Goal: Information Seeking & Learning: Learn about a topic

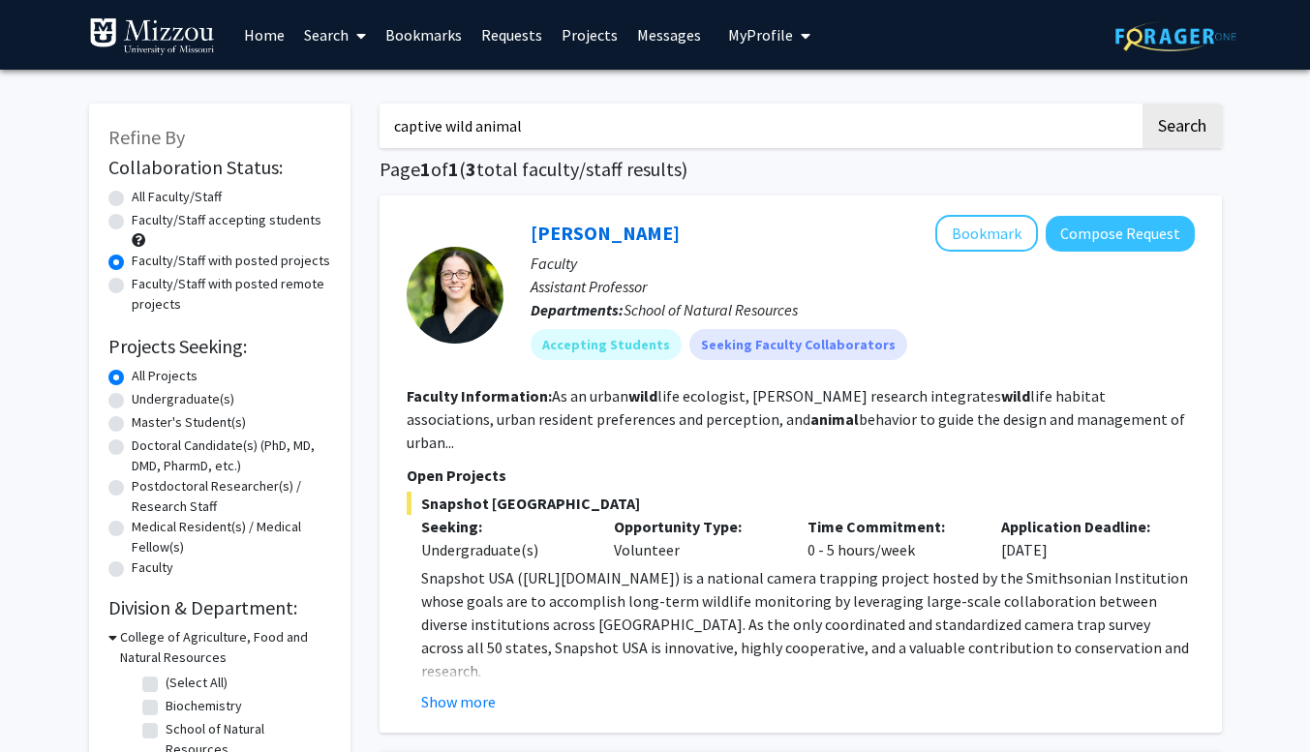
scroll to position [5, 0]
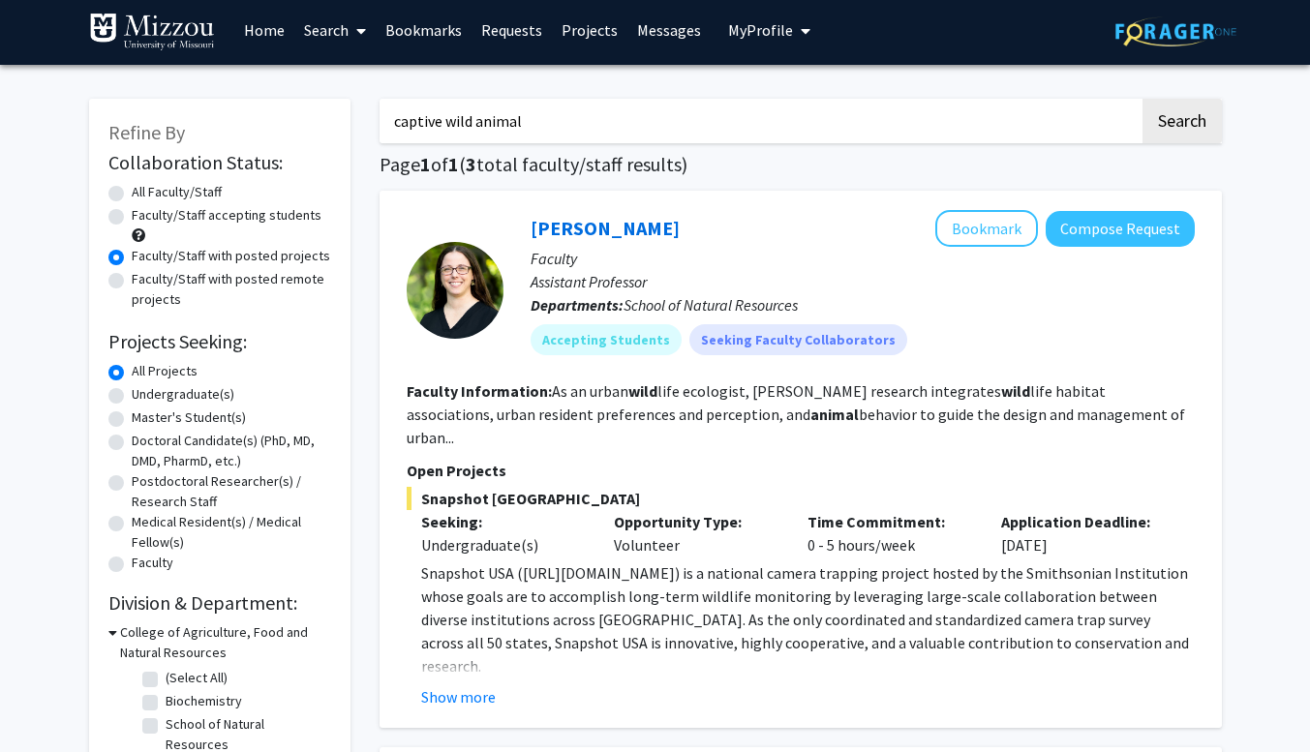
drag, startPoint x: 609, startPoint y: 122, endPoint x: 337, endPoint y: 122, distance: 272.1
type input "animal"
click at [1143, 99] on button "Search" at bounding box center [1182, 121] width 79 height 45
radio input "true"
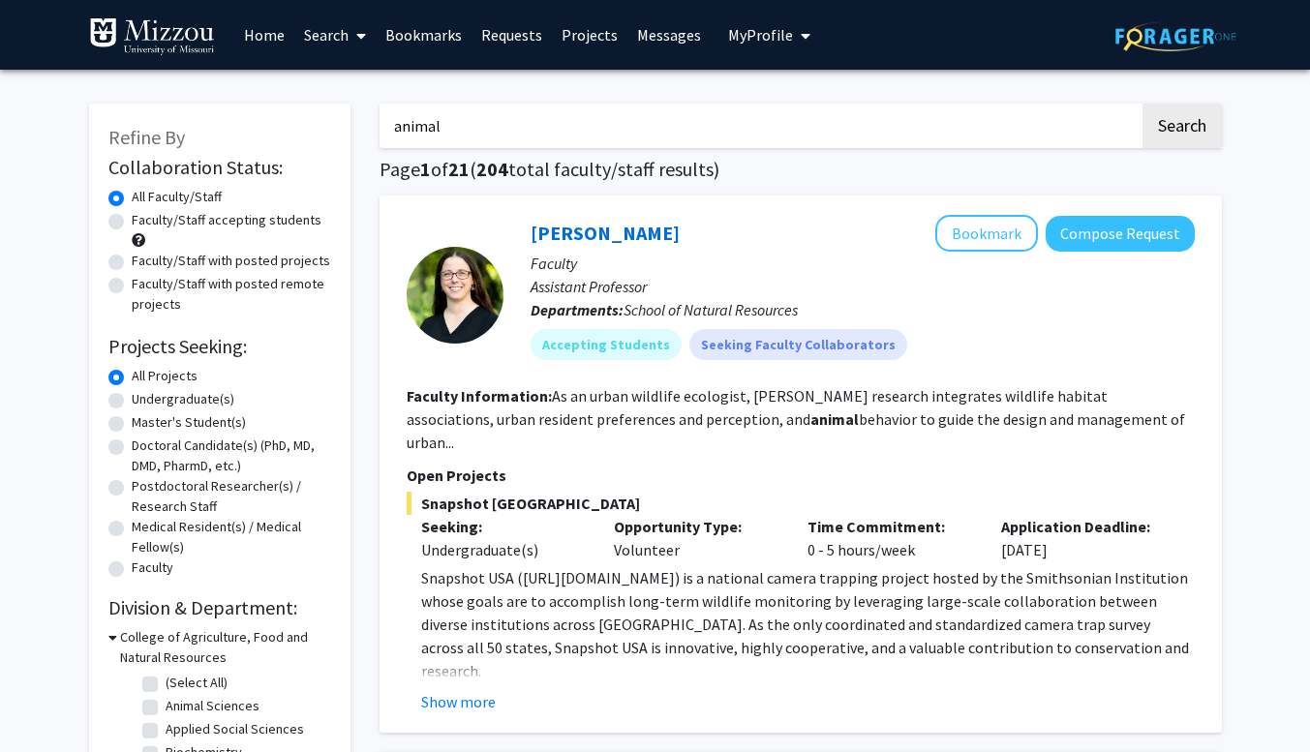
click at [132, 262] on label "Faculty/Staff with posted projects" at bounding box center [231, 261] width 199 height 20
click at [132, 262] on input "Faculty/Staff with posted projects" at bounding box center [138, 257] width 13 height 13
radio input "true"
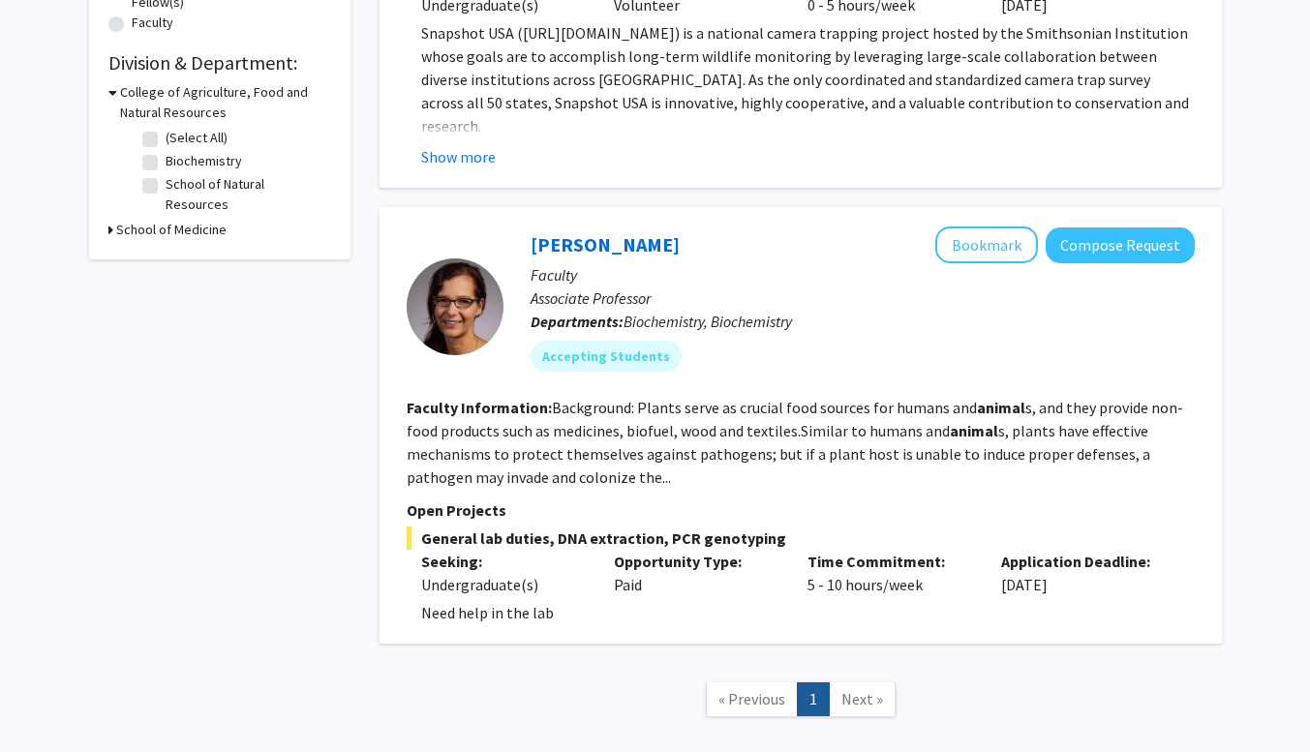
scroll to position [543, 0]
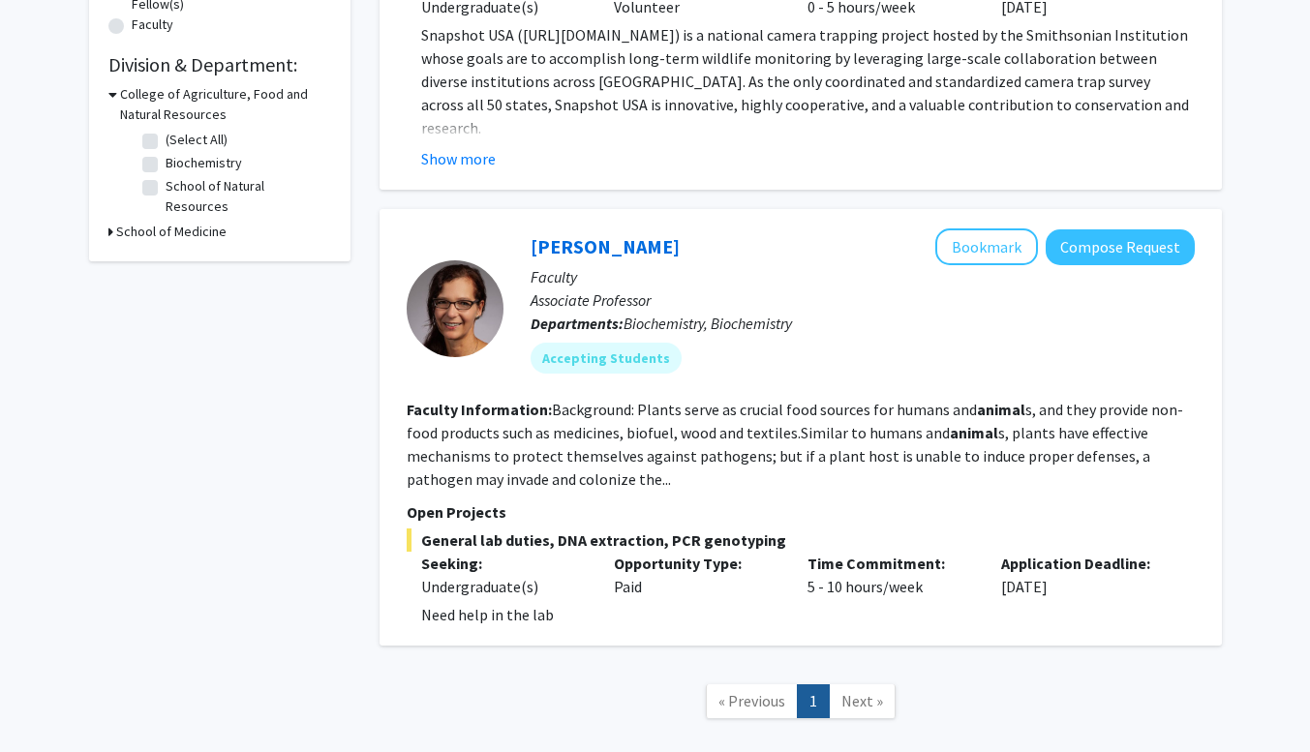
click at [615, 454] on section "Faculty Information: Background: Plants serve as crucial food sources for human…" at bounding box center [801, 444] width 788 height 93
click at [658, 406] on fg-read-more "Background: Plants serve as crucial food sources for humans and animal s, and t…" at bounding box center [795, 444] width 777 height 89
click at [585, 234] on link "[PERSON_NAME]" at bounding box center [605, 246] width 149 height 24
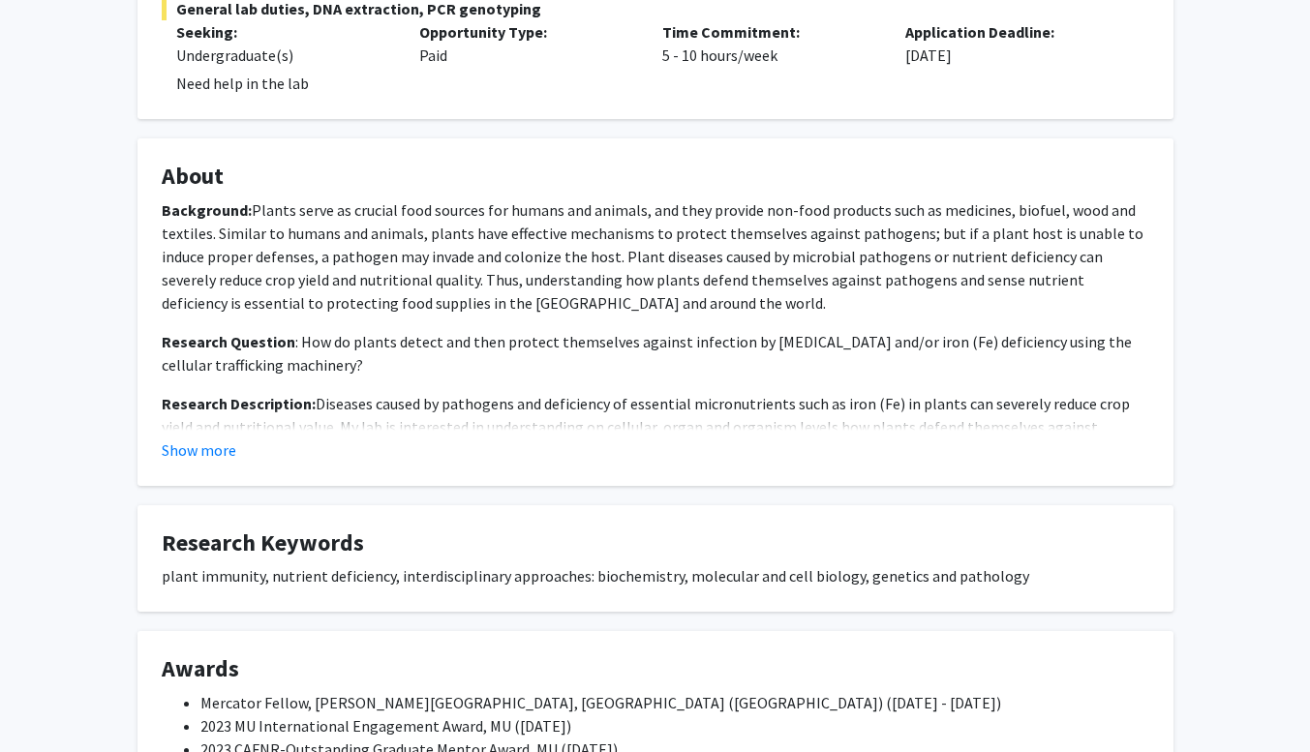
scroll to position [439, 0]
click at [193, 453] on button "Show more" at bounding box center [199, 449] width 75 height 23
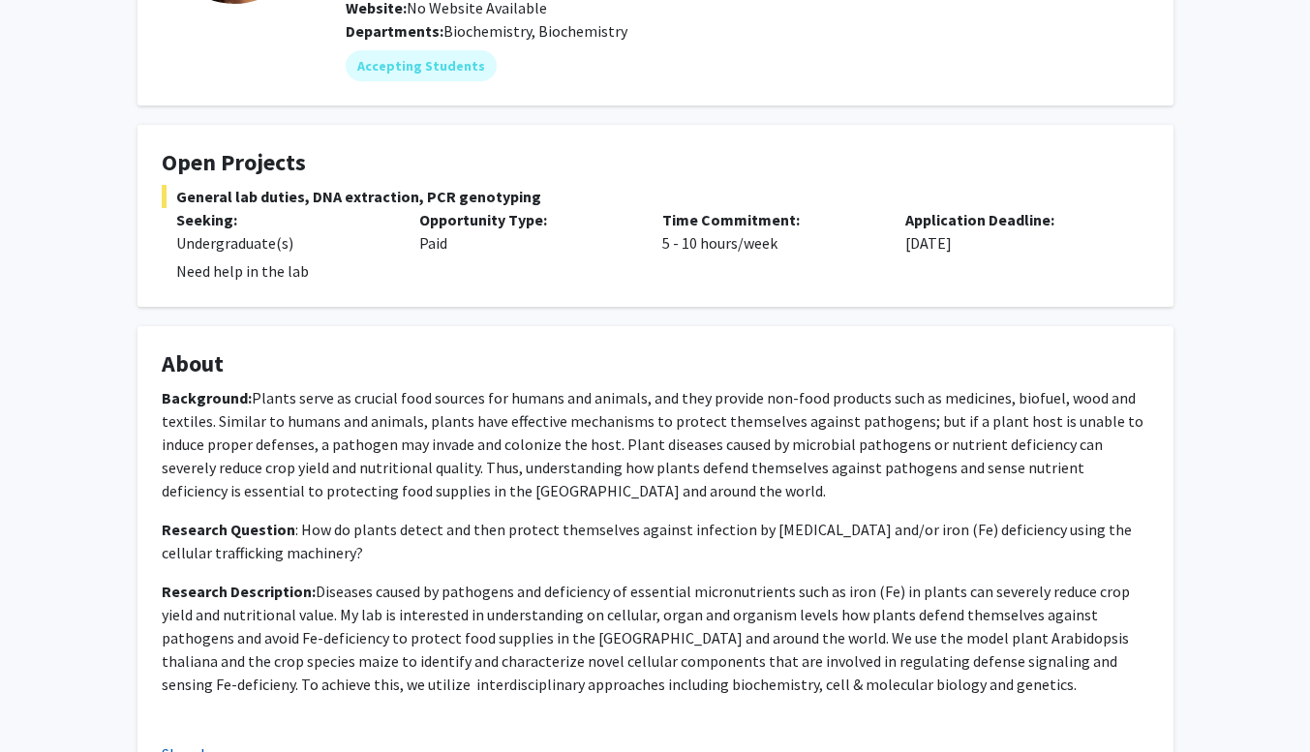
scroll to position [0, 0]
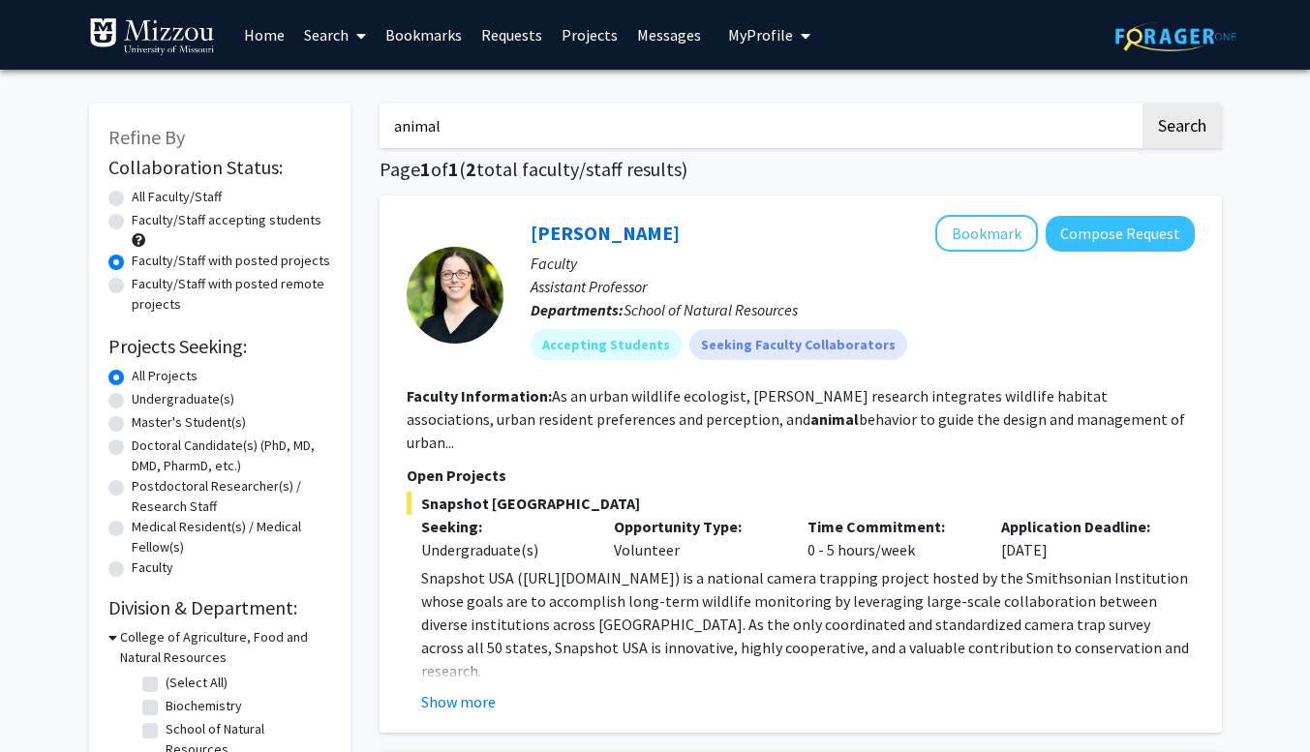
click at [1049, 116] on input "animal" at bounding box center [760, 126] width 760 height 45
type input "a"
type input "livestock"
click at [1143, 104] on button "Search" at bounding box center [1182, 126] width 79 height 45
radio input "true"
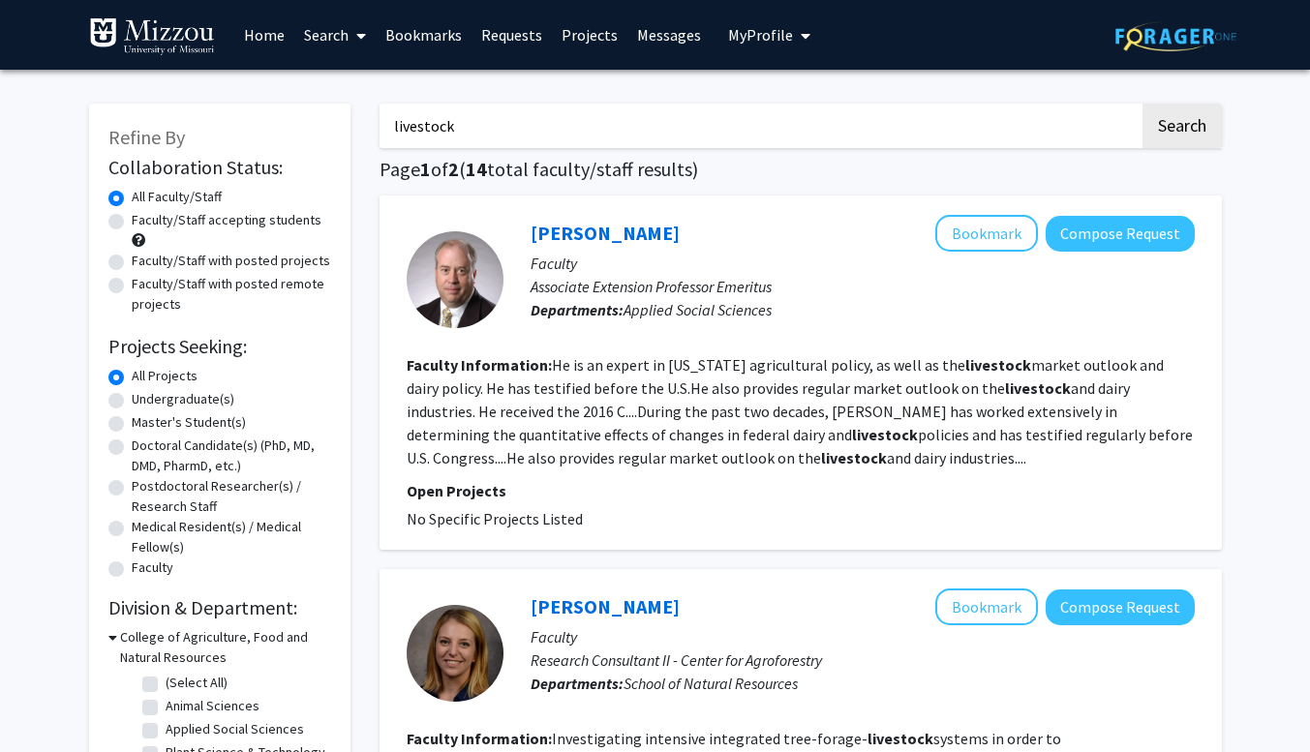
click at [132, 258] on label "Faculty/Staff with posted projects" at bounding box center [231, 261] width 199 height 20
click at [132, 258] on input "Faculty/Staff with posted projects" at bounding box center [138, 257] width 13 height 13
radio input "true"
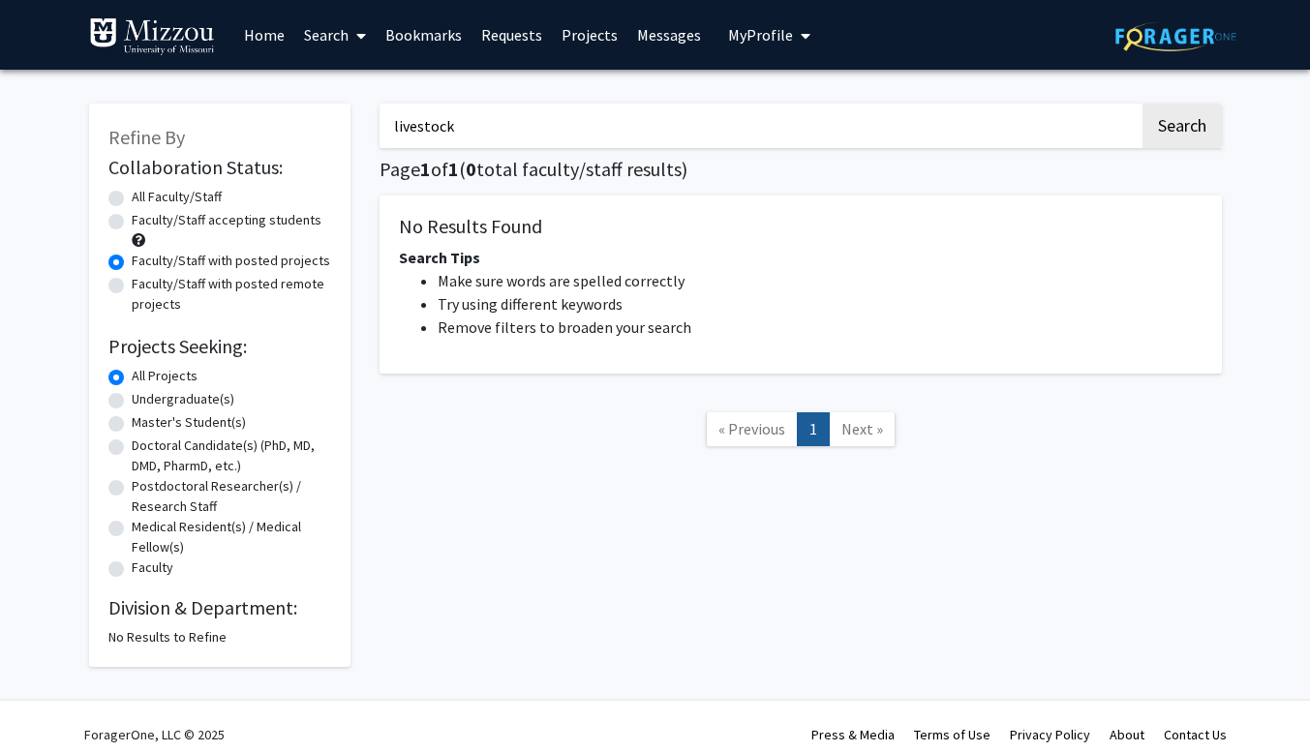
drag, startPoint x: 510, startPoint y: 136, endPoint x: 338, endPoint y: 131, distance: 172.5
click at [338, 131] on div "Refine By Collaboration Status: Collaboration Status All Faculty/Staff Collabor…" at bounding box center [656, 375] width 1162 height 583
type input "animals"
click at [1143, 104] on button "Search" at bounding box center [1182, 126] width 79 height 45
radio input "true"
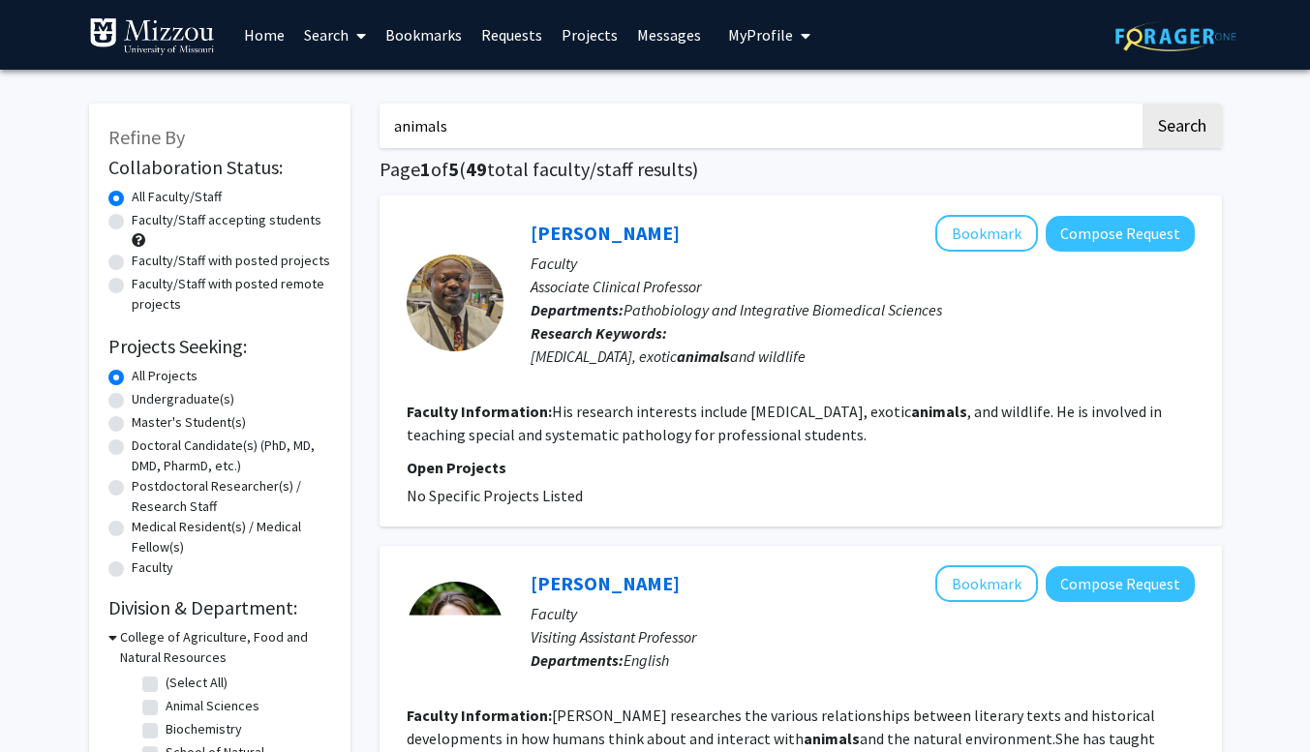
click at [132, 259] on label "Faculty/Staff with posted projects" at bounding box center [231, 261] width 199 height 20
click at [132, 259] on input "Faculty/Staff with posted projects" at bounding box center [138, 257] width 13 height 13
radio input "true"
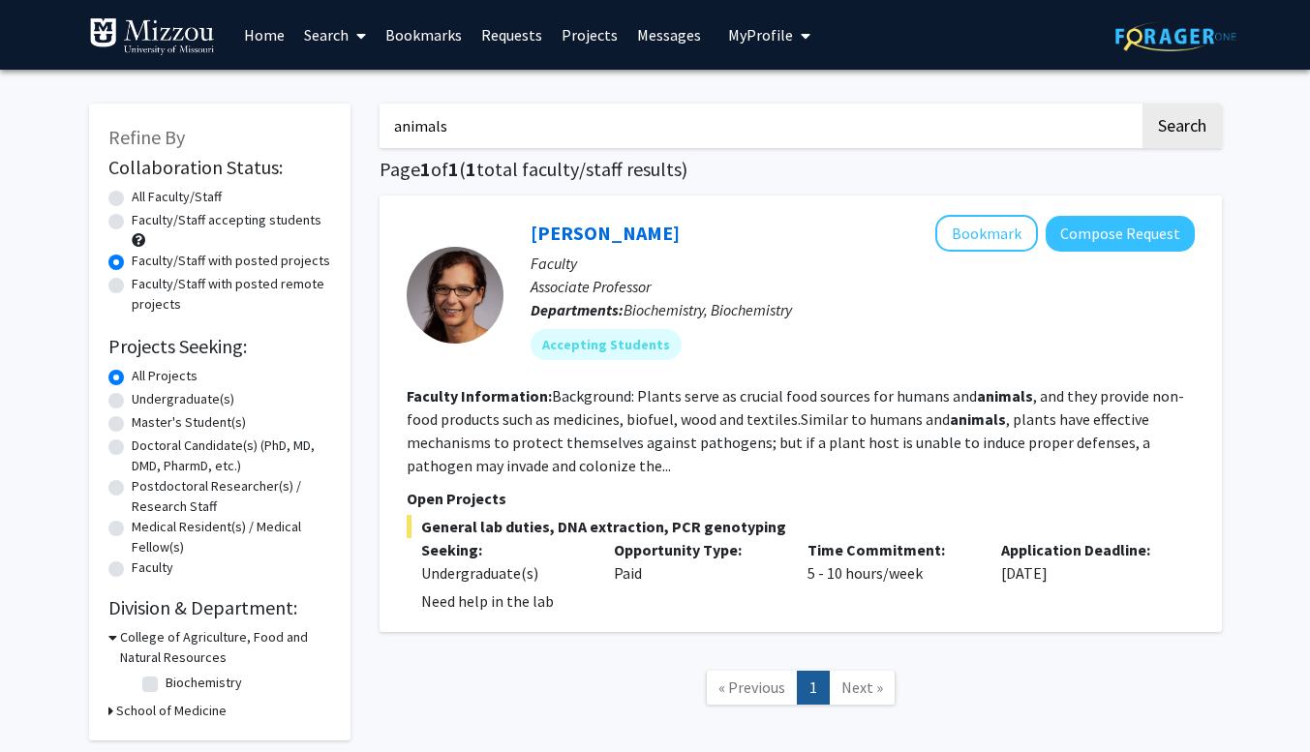
drag, startPoint x: 543, startPoint y: 116, endPoint x: 355, endPoint y: 124, distance: 188.0
click at [355, 124] on div "Refine By Collaboration Status: Collaboration Status All Faculty/Staff Collabor…" at bounding box center [656, 414] width 1162 height 660
click at [1143, 104] on button "Search" at bounding box center [1182, 126] width 79 height 45
radio input "true"
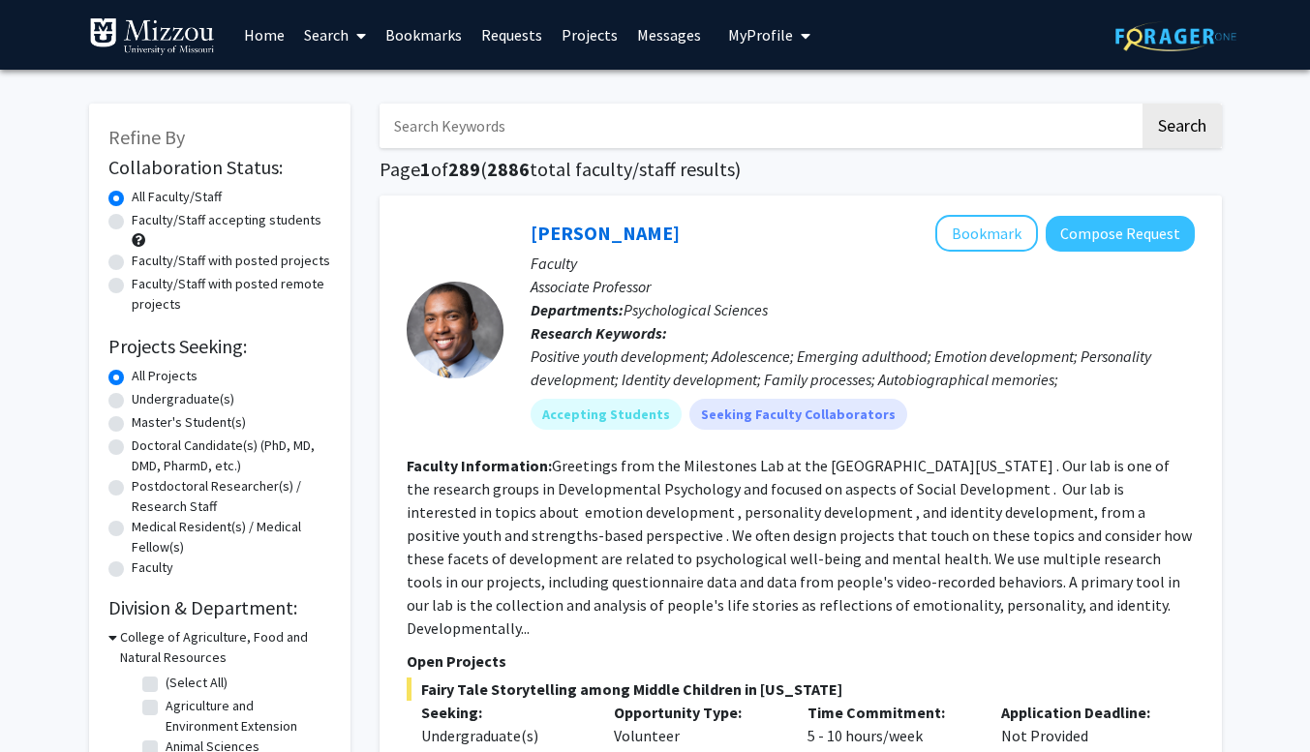
click at [132, 262] on label "Faculty/Staff with posted projects" at bounding box center [231, 261] width 199 height 20
click at [132, 262] on input "Faculty/Staff with posted projects" at bounding box center [138, 257] width 13 height 13
radio input "true"
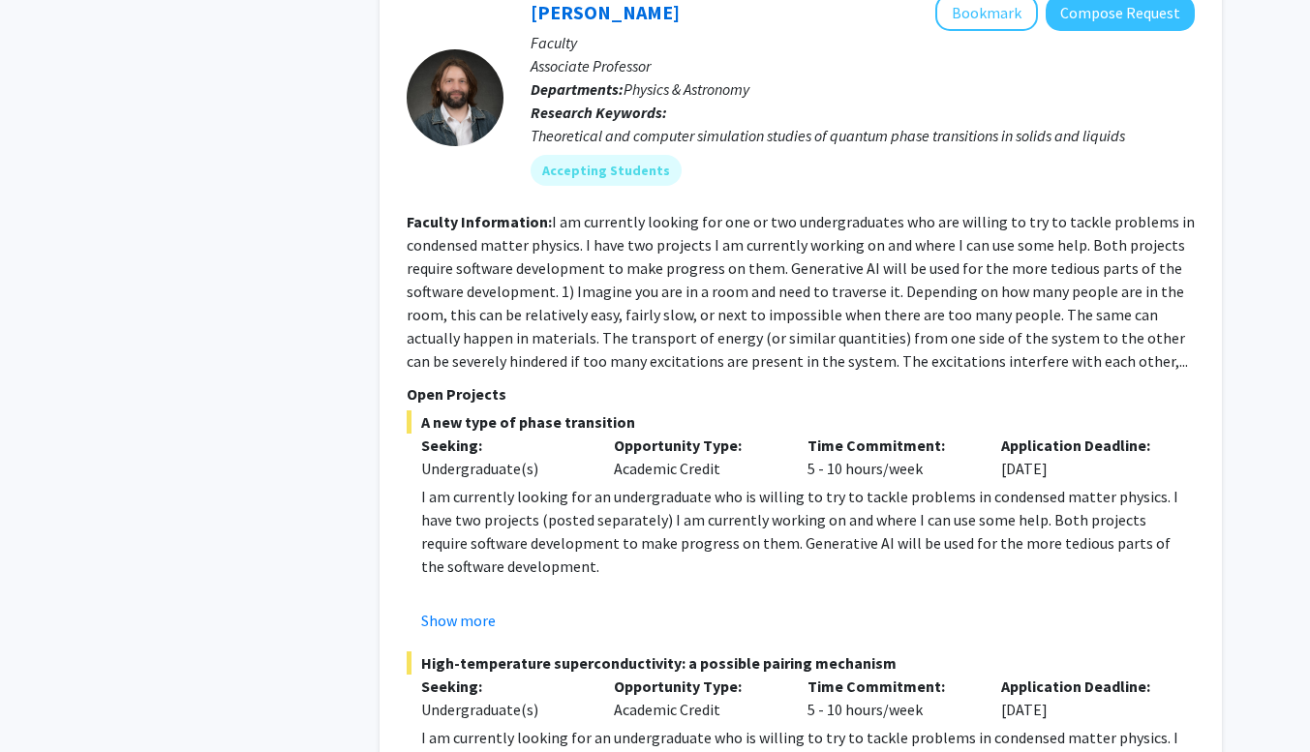
scroll to position [9292, 0]
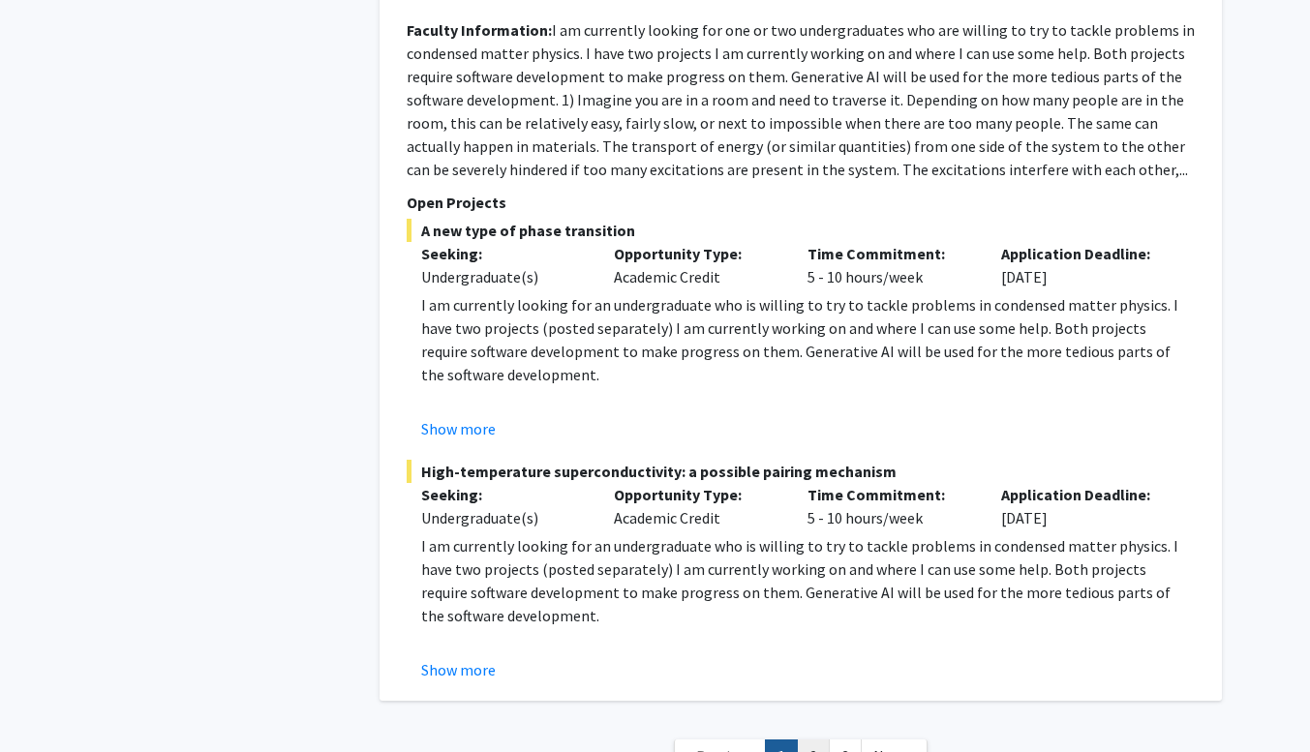
click at [808, 740] on link "2" at bounding box center [813, 757] width 33 height 34
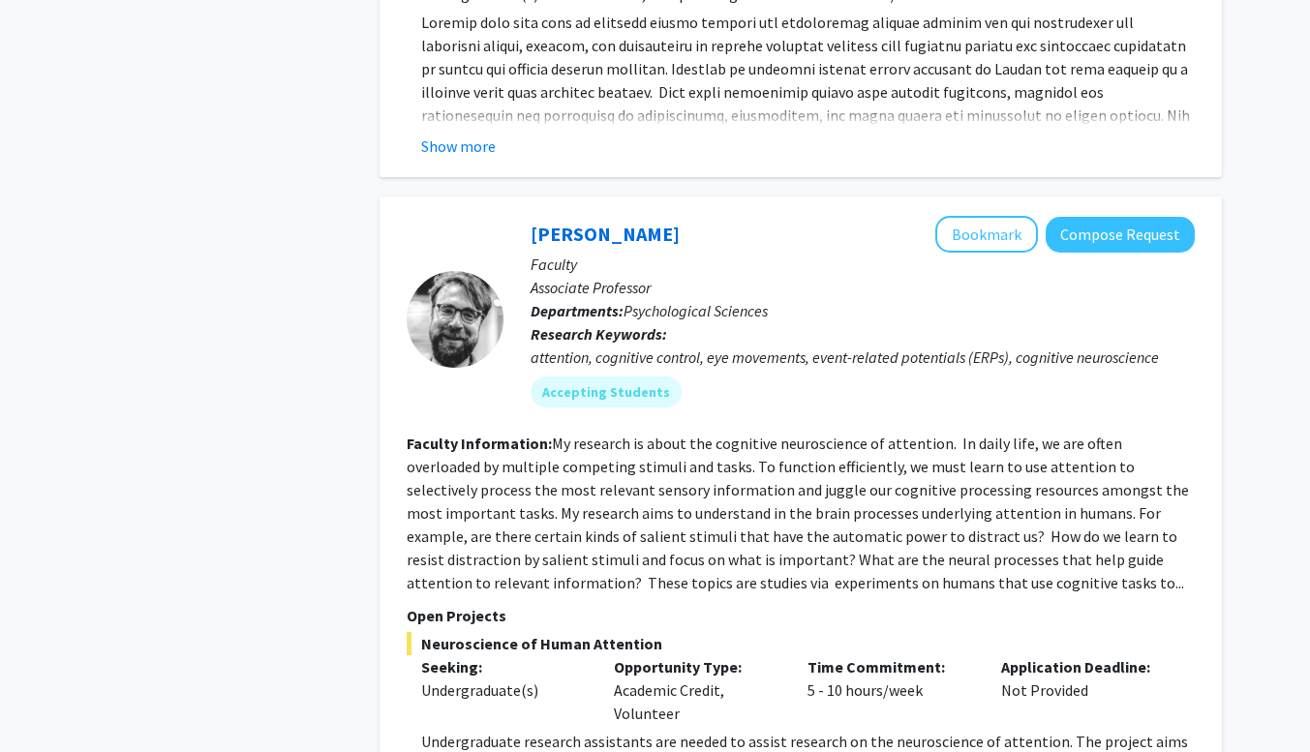
scroll to position [6376, 0]
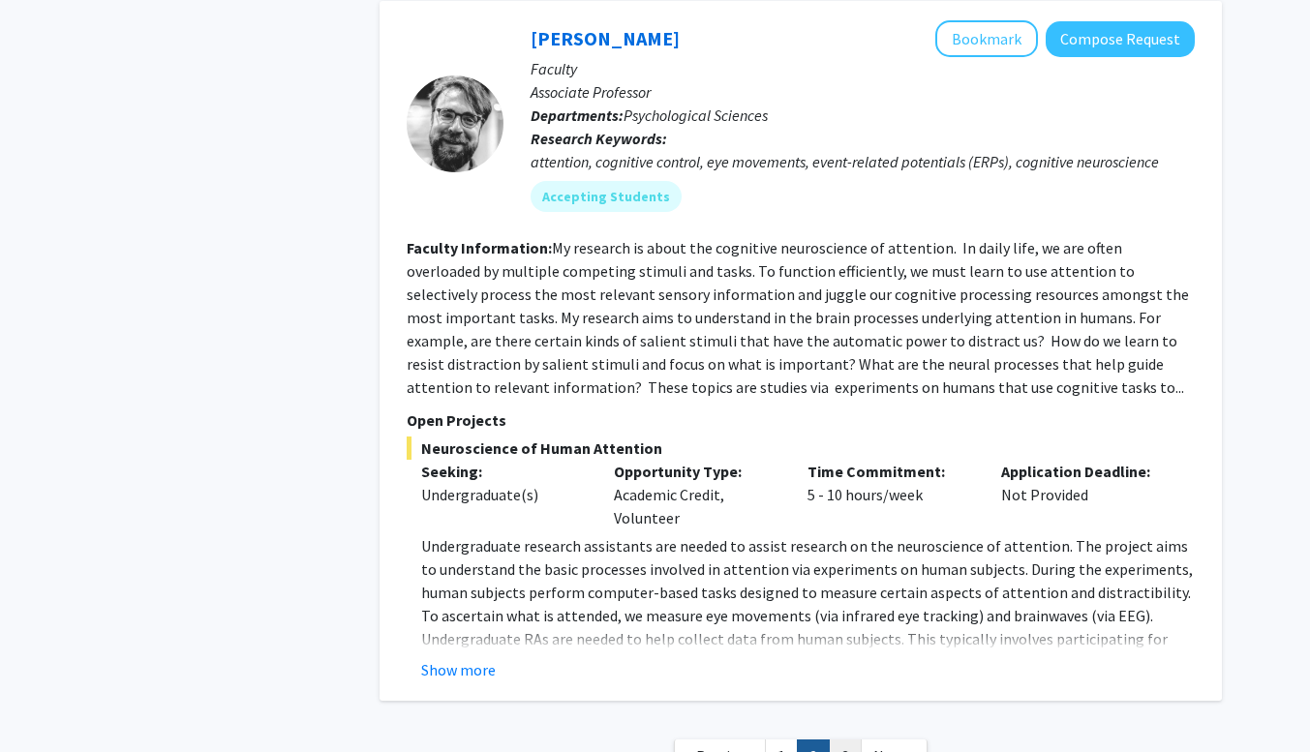
click at [852, 740] on link "3" at bounding box center [845, 757] width 33 height 34
